Goal: Navigation & Orientation: Find specific page/section

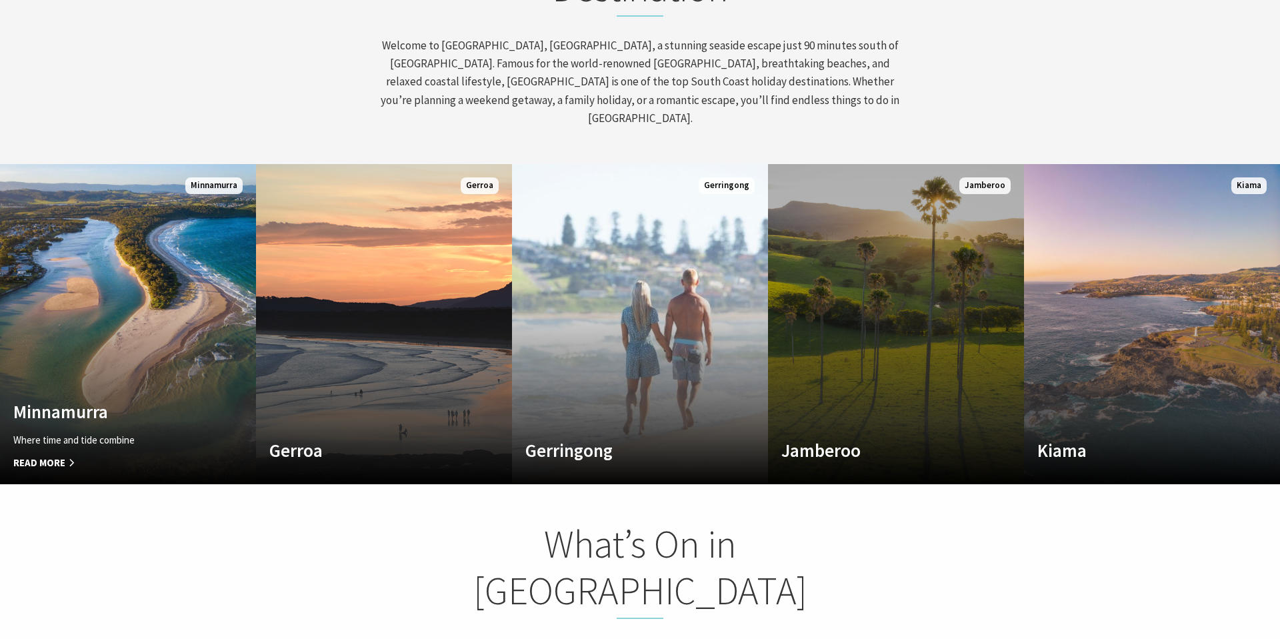
scroll to position [705, 0]
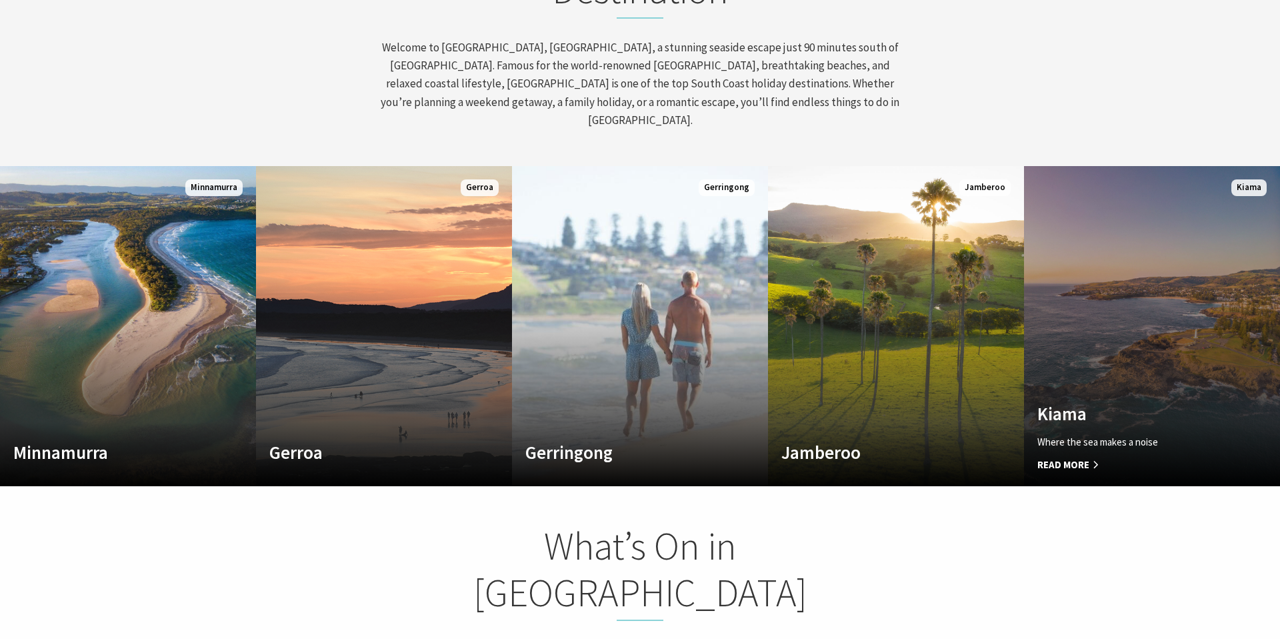
click at [1081, 457] on span "Read More" at bounding box center [1132, 465] width 191 height 16
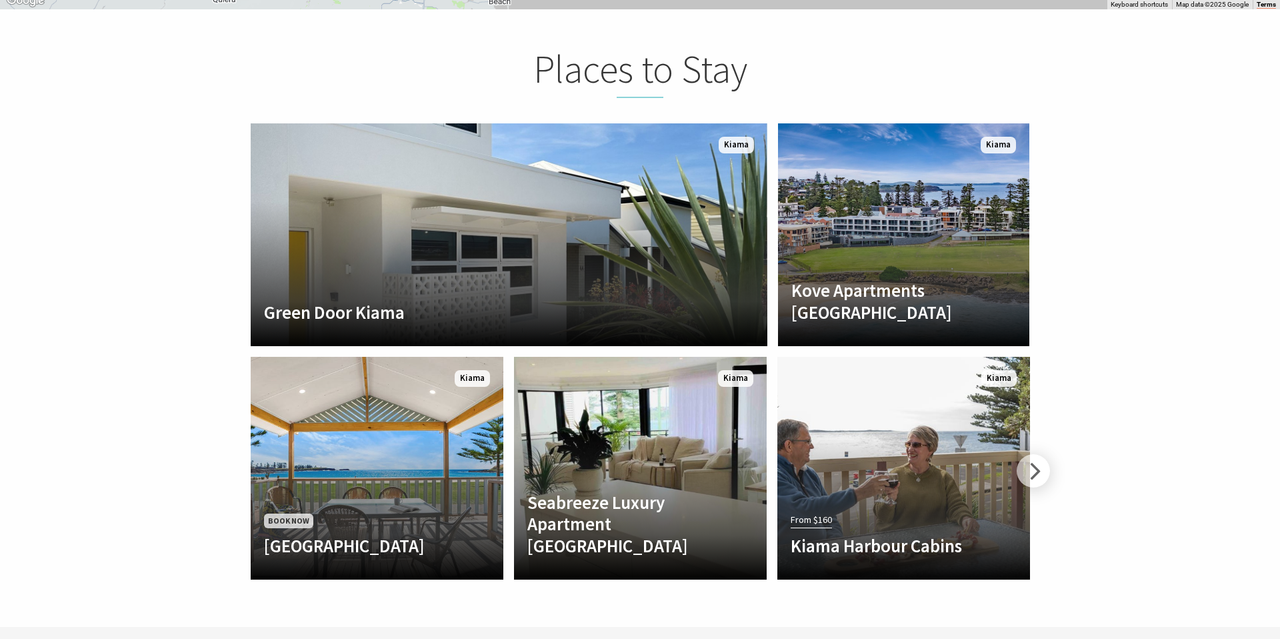
scroll to position [2926, 0]
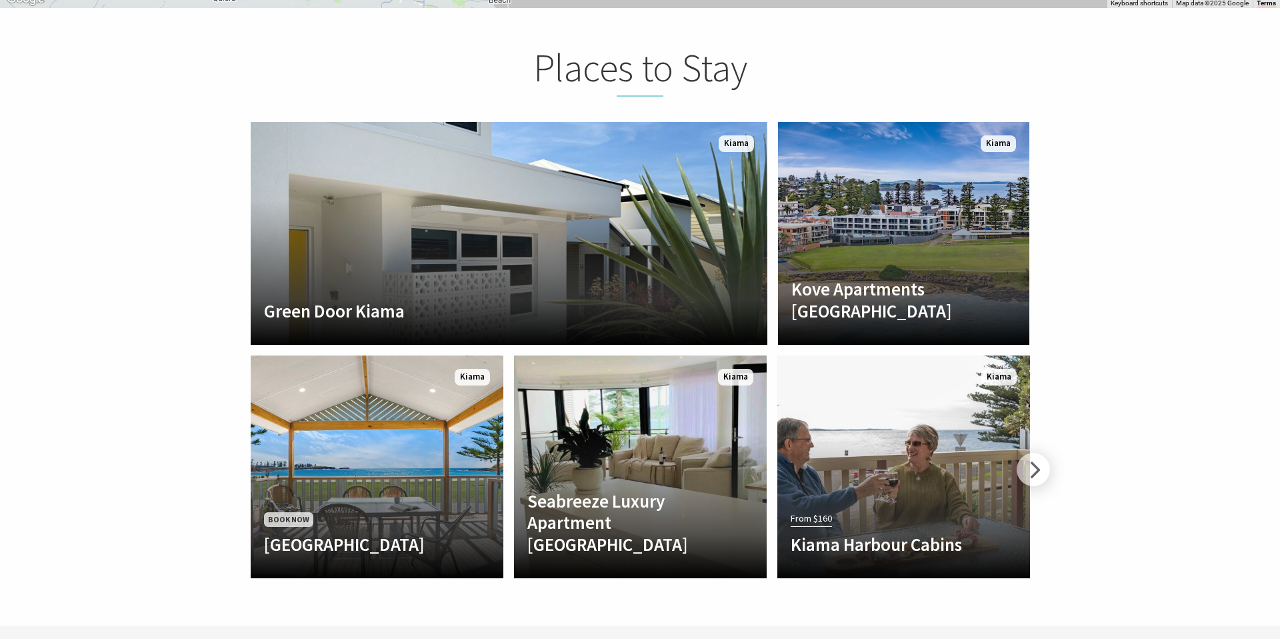
click at [1154, 181] on section "Places to Stay Another Image Used Green Door Kiama Welcome to [GEOGRAPHIC_DATA]…" at bounding box center [640, 316] width 1280 height 617
